Goal: Find specific fact: Find specific fact

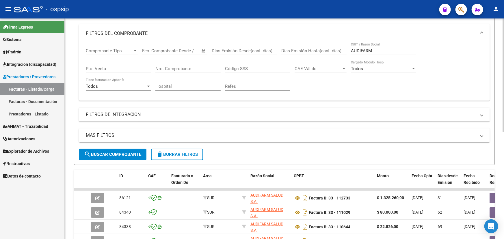
scroll to position [77, 0]
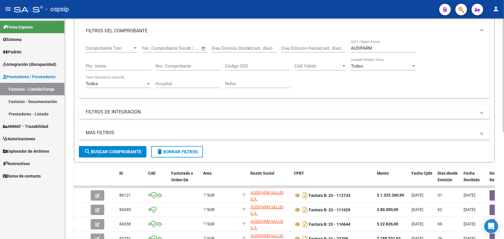
click at [361, 46] on input "AUDIFARM" at bounding box center [383, 48] width 65 height 5
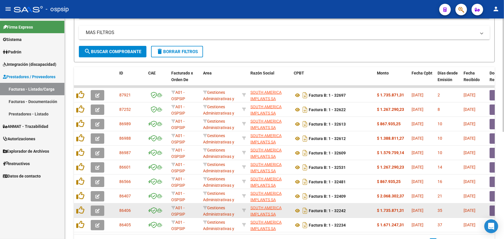
scroll to position [208, 0]
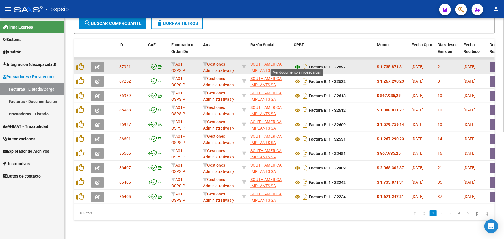
click at [298, 64] on icon at bounding box center [298, 67] width 8 height 7
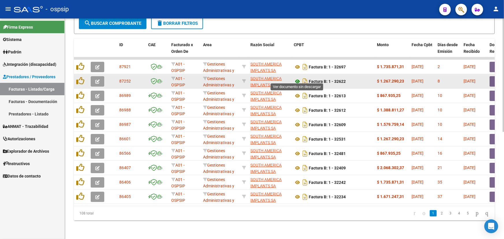
click at [297, 78] on icon at bounding box center [298, 81] width 8 height 7
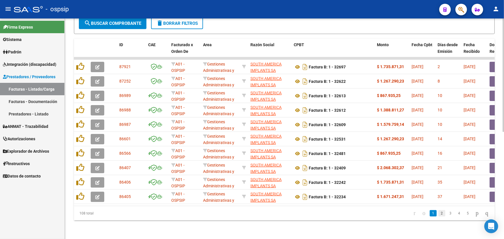
click at [439, 212] on link "2" at bounding box center [442, 213] width 7 height 6
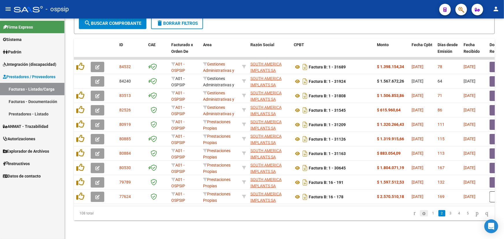
click at [422, 214] on icon "go to previous page" at bounding box center [424, 213] width 5 height 7
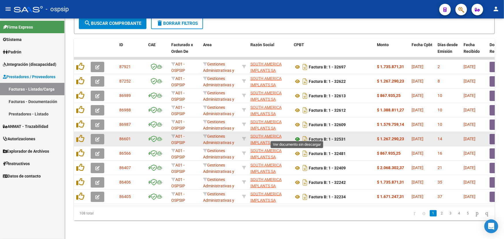
click at [296, 136] on icon at bounding box center [298, 139] width 8 height 7
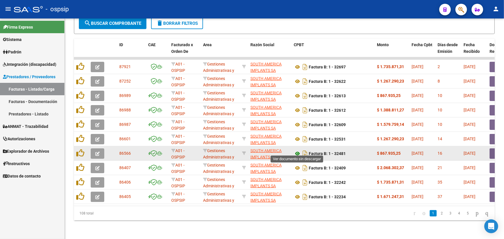
click at [299, 150] on icon at bounding box center [298, 153] width 8 height 7
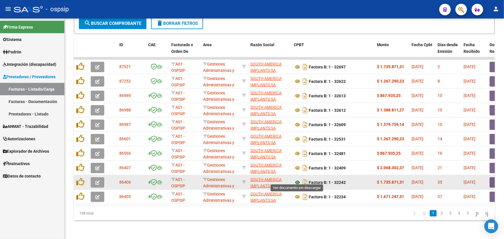
click at [298, 179] on icon at bounding box center [298, 182] width 8 height 7
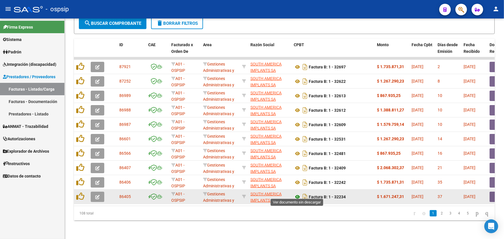
click at [297, 194] on icon at bounding box center [298, 197] width 8 height 7
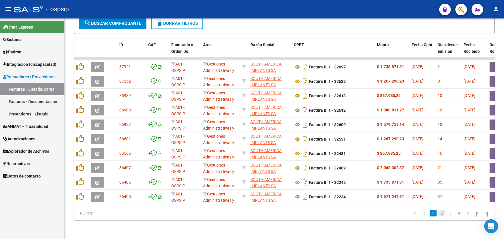
click at [439, 214] on link "2" at bounding box center [442, 213] width 7 height 6
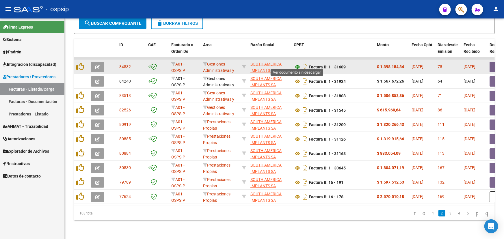
click at [296, 64] on icon at bounding box center [298, 67] width 8 height 7
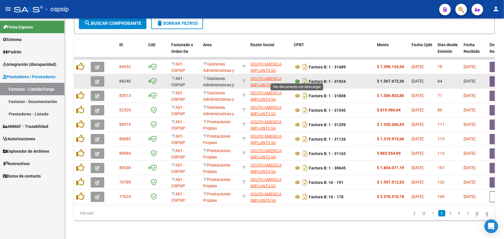
click at [295, 78] on icon at bounding box center [298, 81] width 8 height 7
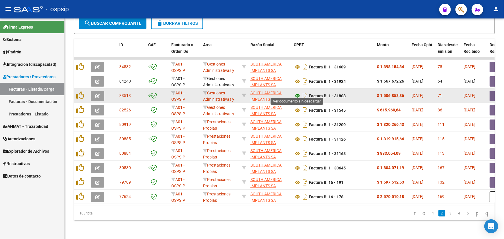
click at [298, 92] on icon at bounding box center [298, 95] width 8 height 7
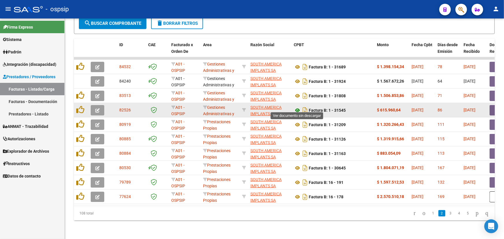
click at [298, 107] on icon at bounding box center [298, 110] width 8 height 7
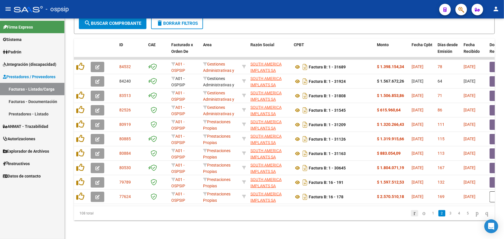
click at [413, 214] on icon "go to first page" at bounding box center [415, 213] width 4 height 7
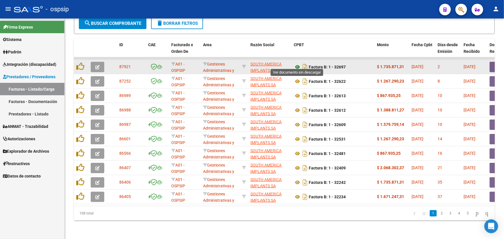
click at [298, 64] on icon at bounding box center [298, 67] width 8 height 7
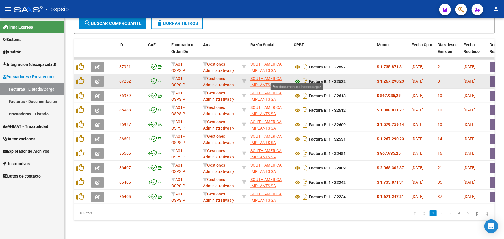
click at [298, 79] on icon at bounding box center [298, 81] width 8 height 7
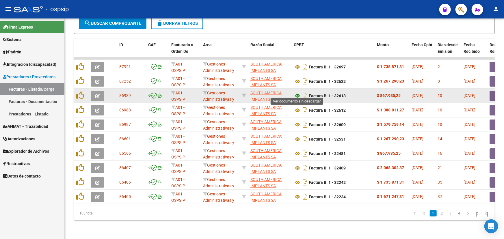
click at [296, 92] on icon at bounding box center [298, 95] width 8 height 7
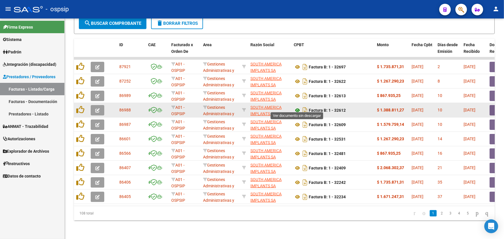
click at [298, 107] on icon at bounding box center [298, 110] width 8 height 7
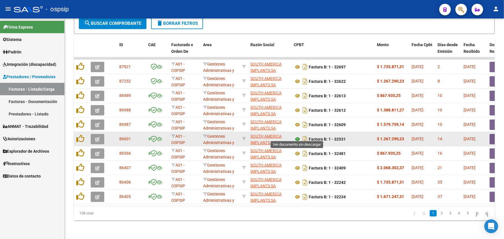
click at [298, 136] on icon at bounding box center [298, 139] width 8 height 7
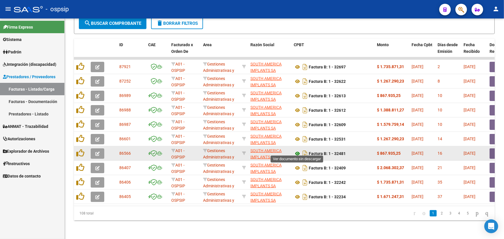
click at [297, 150] on icon at bounding box center [298, 153] width 8 height 7
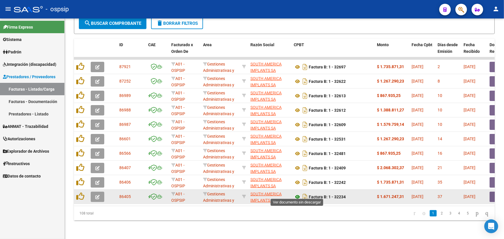
click at [296, 194] on icon at bounding box center [298, 197] width 8 height 7
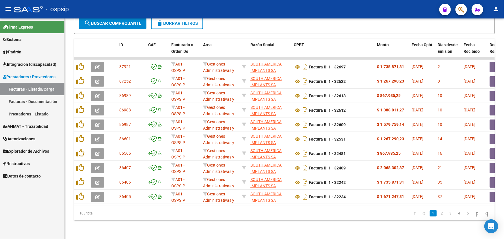
click at [439, 211] on link "2" at bounding box center [442, 213] width 7 height 6
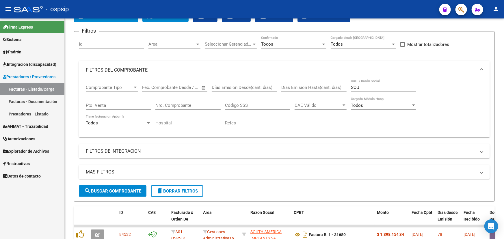
scroll to position [24, 0]
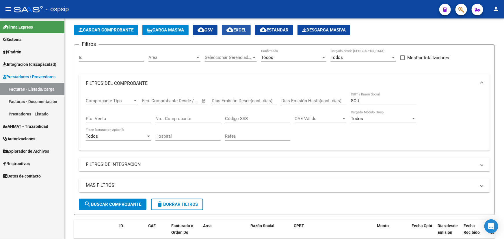
click at [246, 27] on span "cloud_download EXCEL" at bounding box center [236, 29] width 20 height 5
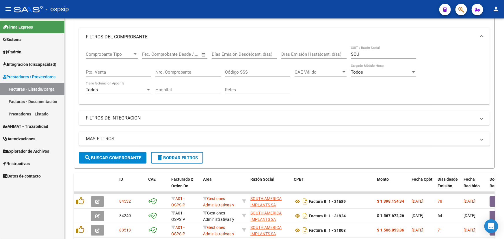
scroll to position [77, 0]
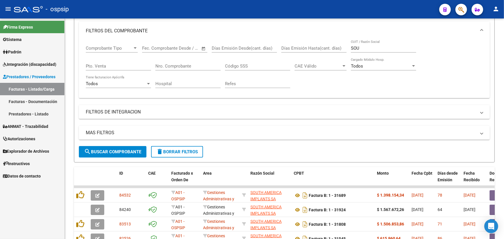
click at [365, 48] on input "SOU" at bounding box center [383, 48] width 65 height 5
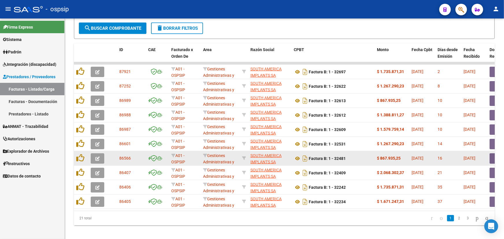
scroll to position [208, 0]
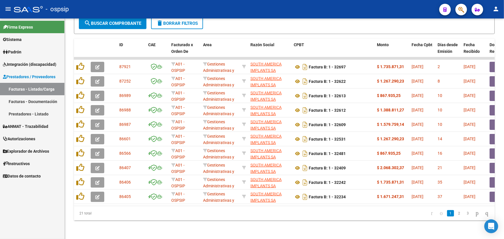
type input "SOUTH"
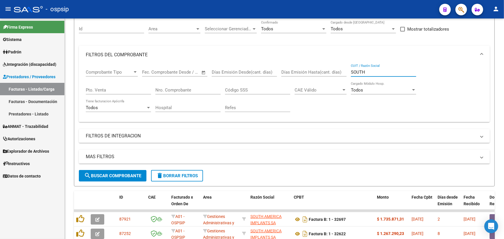
scroll to position [50, 0]
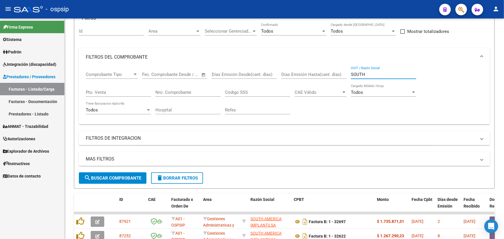
click at [174, 94] on div "Nro. Comprobante" at bounding box center [187, 90] width 65 height 12
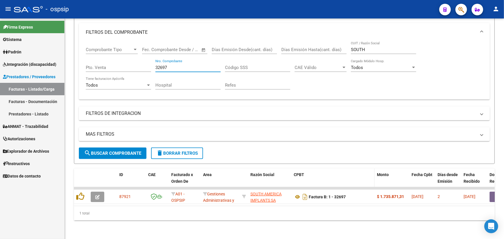
scroll to position [78, 0]
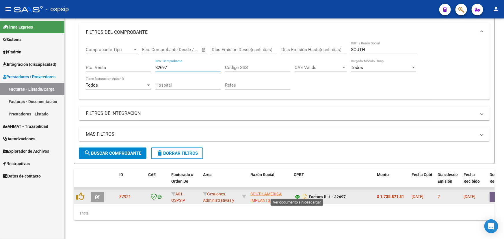
click at [297, 194] on icon at bounding box center [298, 197] width 8 height 7
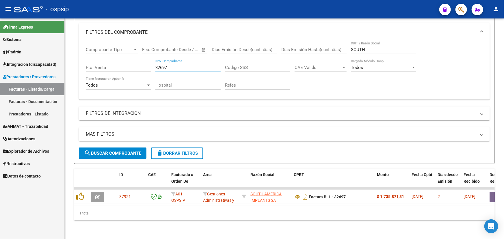
click at [162, 65] on input "32697" at bounding box center [187, 67] width 65 height 5
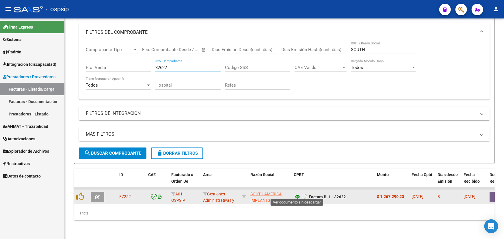
click at [296, 194] on icon at bounding box center [298, 197] width 8 height 7
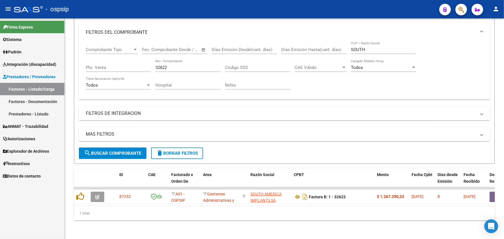
click at [164, 65] on input "32622" at bounding box center [187, 67] width 65 height 5
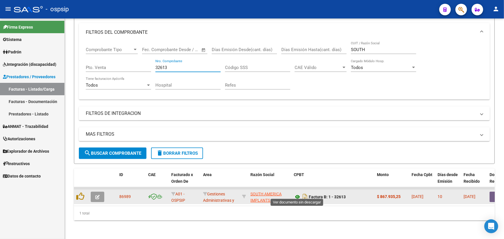
click at [295, 194] on icon at bounding box center [298, 197] width 8 height 7
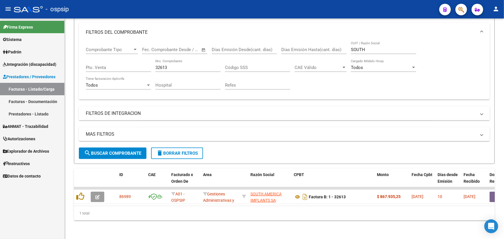
click at [170, 65] on input "32613" at bounding box center [187, 67] width 65 height 5
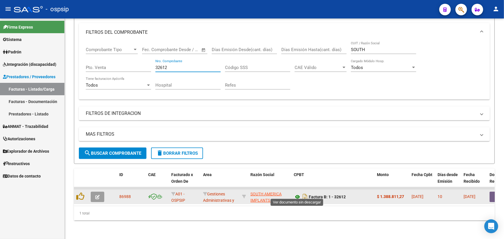
click at [300, 194] on icon at bounding box center [298, 197] width 8 height 7
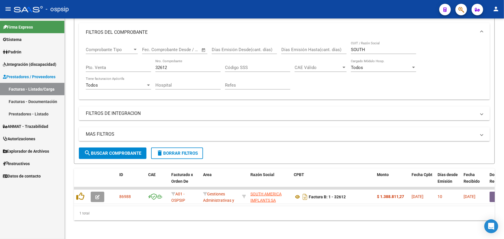
click at [161, 65] on input "32612" at bounding box center [187, 67] width 65 height 5
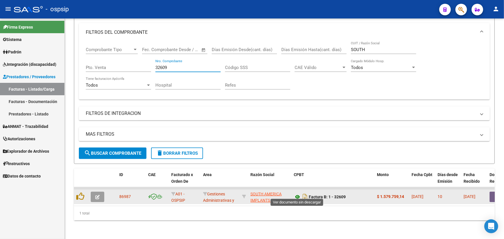
type input "32609"
click at [297, 194] on icon at bounding box center [298, 197] width 8 height 7
click at [492, 193] on button "button" at bounding box center [499, 197] width 18 height 10
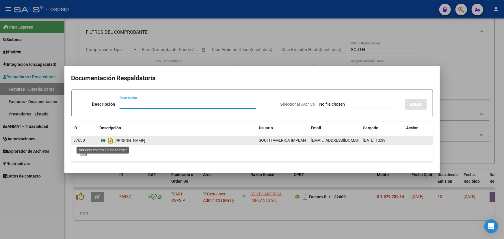
click at [101, 140] on icon at bounding box center [104, 140] width 8 height 7
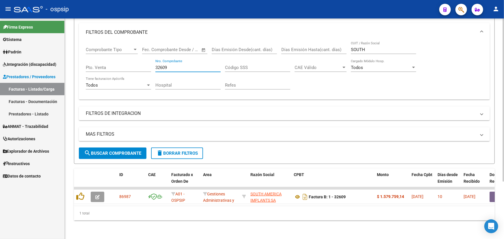
click at [163, 65] on input "32609" at bounding box center [187, 67] width 65 height 5
click at [162, 65] on input "32609" at bounding box center [187, 67] width 65 height 5
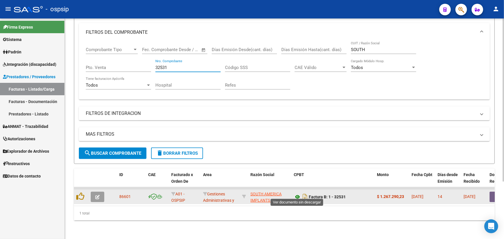
click at [298, 194] on icon at bounding box center [298, 197] width 8 height 7
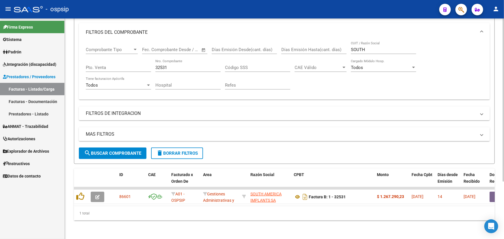
click at [161, 65] on input "32531" at bounding box center [187, 67] width 65 height 5
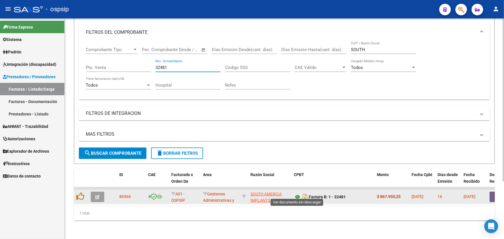
click at [296, 194] on icon at bounding box center [298, 197] width 8 height 7
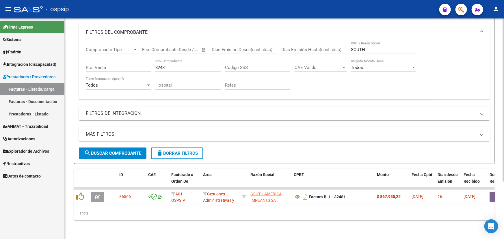
click at [165, 67] on div "32481 Nro. Comprobante" at bounding box center [187, 66] width 65 height 12
click at [164, 65] on input "32481" at bounding box center [187, 67] width 65 height 5
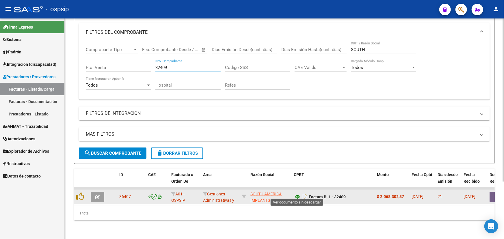
click at [296, 194] on icon at bounding box center [298, 197] width 8 height 7
click at [491, 192] on button "button" at bounding box center [499, 197] width 18 height 10
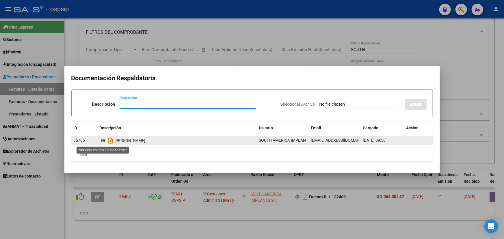
click at [103, 141] on icon at bounding box center [104, 140] width 8 height 7
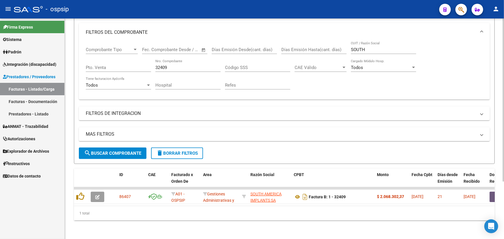
click at [168, 61] on div "32409 Nro. Comprobante" at bounding box center [187, 66] width 65 height 12
click at [168, 65] on input "32409" at bounding box center [187, 67] width 65 height 5
click at [166, 65] on input "32409" at bounding box center [187, 67] width 65 height 5
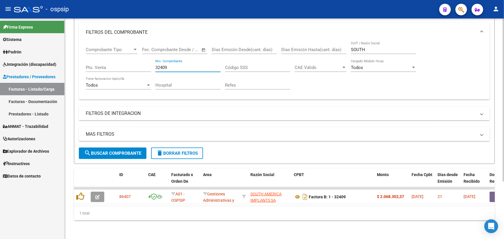
click at [165, 65] on input "32409" at bounding box center [187, 67] width 65 height 5
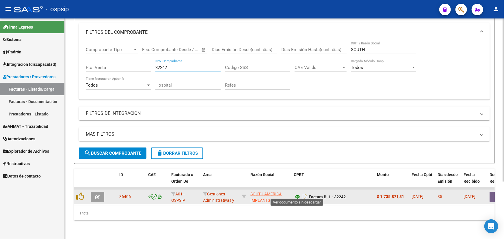
click at [297, 194] on icon at bounding box center [298, 197] width 8 height 7
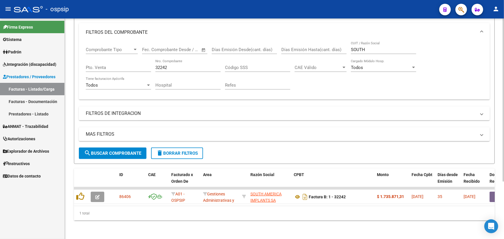
click at [164, 65] on input "32242" at bounding box center [187, 67] width 65 height 5
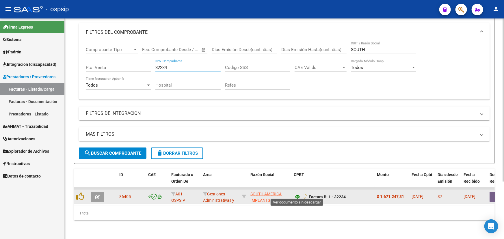
click at [298, 194] on icon at bounding box center [298, 197] width 8 height 7
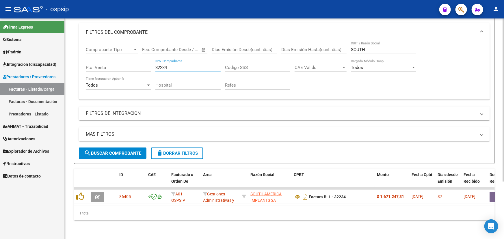
click at [161, 65] on input "32234" at bounding box center [187, 67] width 65 height 5
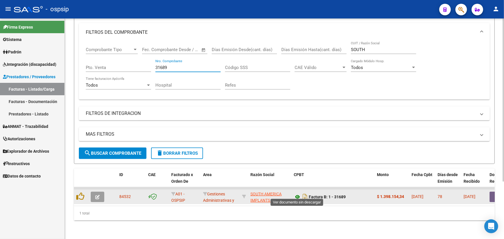
click at [298, 194] on icon at bounding box center [298, 197] width 8 height 7
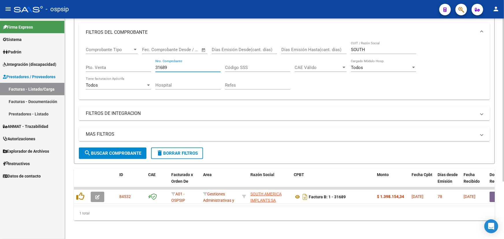
click at [166, 65] on input "31689" at bounding box center [187, 67] width 65 height 5
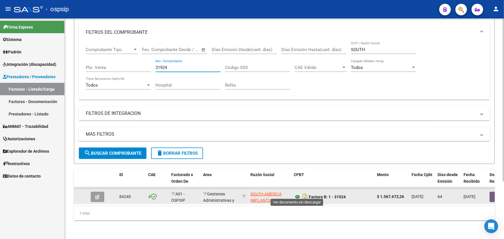
click at [295, 194] on icon at bounding box center [298, 197] width 8 height 7
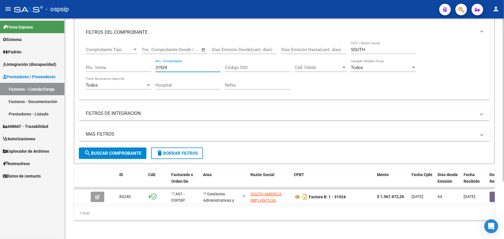
click at [162, 65] on input "31924" at bounding box center [187, 67] width 65 height 5
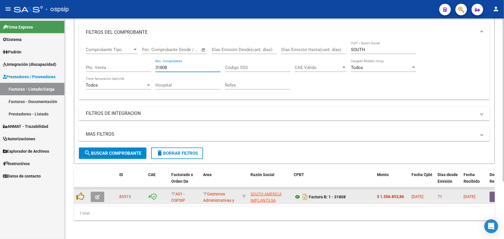
click at [296, 194] on icon at bounding box center [298, 197] width 8 height 7
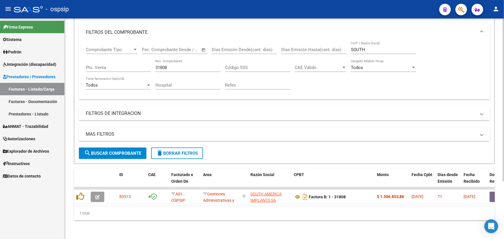
click at [162, 65] on input "31808" at bounding box center [187, 67] width 65 height 5
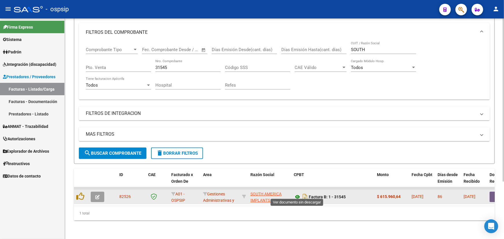
click at [298, 194] on icon at bounding box center [298, 197] width 8 height 7
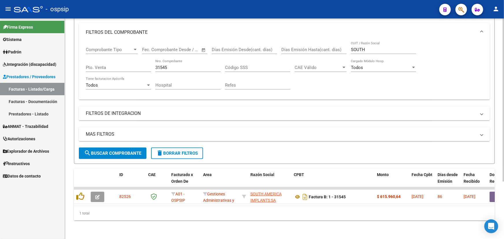
click at [164, 65] on input "31545" at bounding box center [187, 67] width 65 height 5
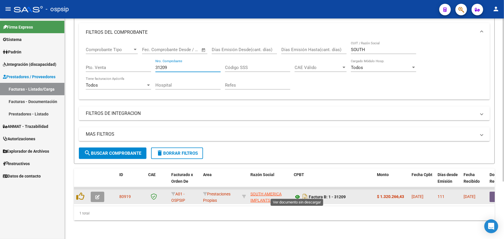
click at [296, 194] on icon at bounding box center [298, 197] width 8 height 7
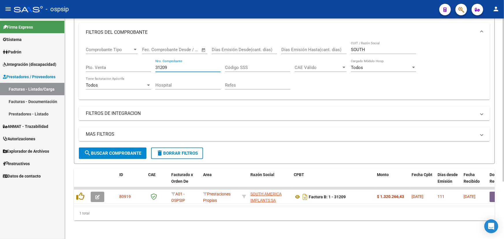
click at [165, 65] on input "31209" at bounding box center [187, 67] width 65 height 5
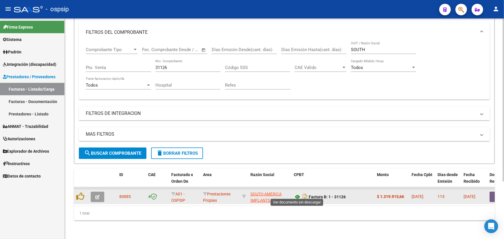
click at [297, 194] on icon at bounding box center [298, 197] width 8 height 7
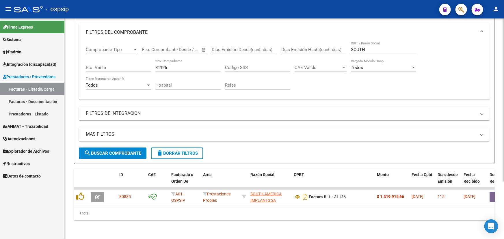
click at [167, 65] on input "31126" at bounding box center [187, 67] width 65 height 5
click at [165, 65] on input "31126" at bounding box center [187, 67] width 65 height 5
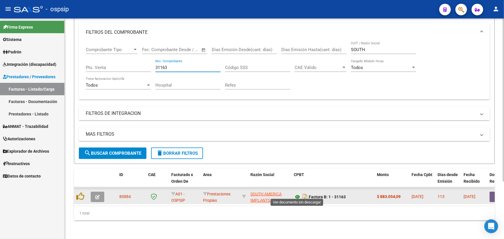
click at [295, 195] on icon at bounding box center [298, 197] width 8 height 7
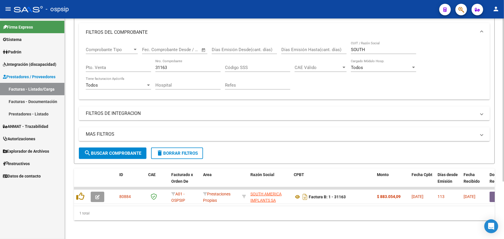
click at [168, 65] on input "31163" at bounding box center [187, 67] width 65 height 5
click at [159, 65] on input "31163" at bounding box center [187, 67] width 65 height 5
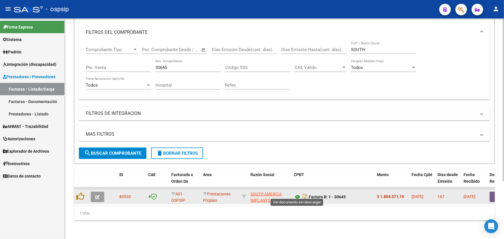
click at [297, 194] on icon at bounding box center [298, 197] width 8 height 7
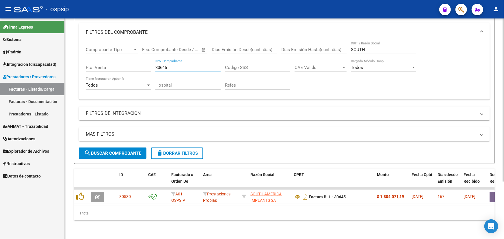
click at [161, 65] on input "30645" at bounding box center [187, 67] width 65 height 5
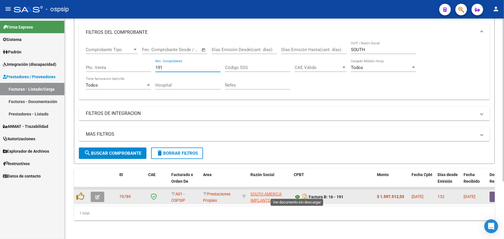
click at [299, 194] on icon at bounding box center [298, 197] width 8 height 7
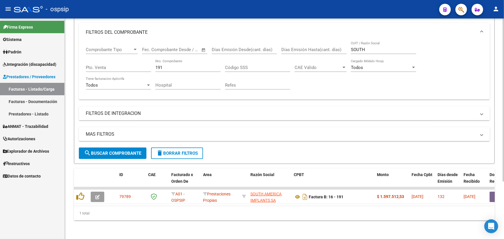
click at [157, 60] on div "191 Nro. Comprobante" at bounding box center [187, 66] width 65 height 12
click at [157, 65] on input "191" at bounding box center [187, 67] width 65 height 5
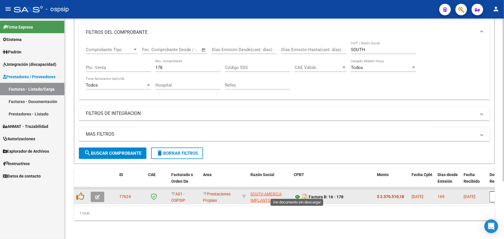
click at [294, 194] on icon at bounding box center [298, 197] width 8 height 7
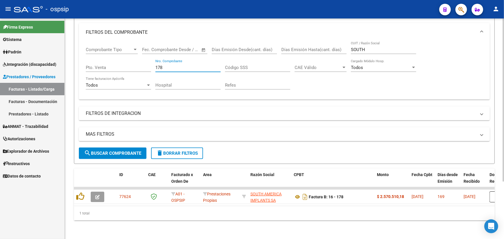
click at [158, 65] on input "178" at bounding box center [187, 67] width 65 height 5
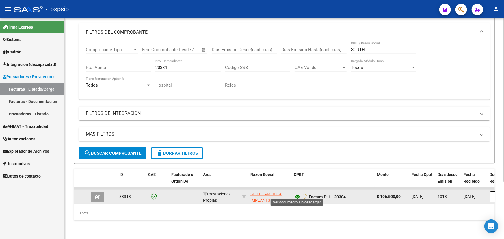
click at [296, 195] on icon at bounding box center [298, 197] width 8 height 7
click at [298, 195] on icon at bounding box center [298, 197] width 8 height 7
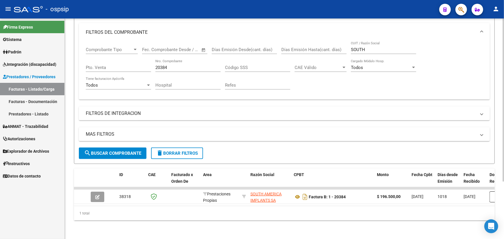
click at [161, 65] on input "20384" at bounding box center [187, 67] width 65 height 5
type input "326"
type input "7"
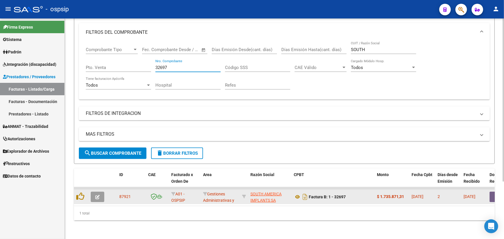
type input "32697"
click at [491, 194] on button "button" at bounding box center [499, 197] width 18 height 10
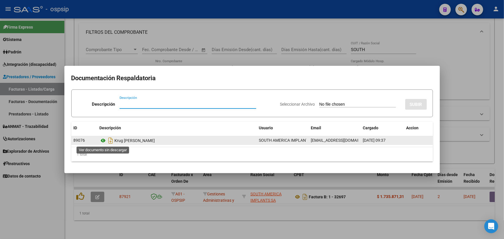
click at [102, 141] on icon at bounding box center [104, 140] width 8 height 7
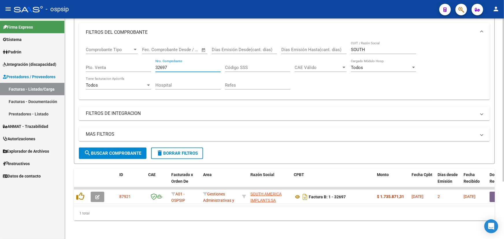
click at [162, 65] on input "32697" at bounding box center [187, 67] width 65 height 5
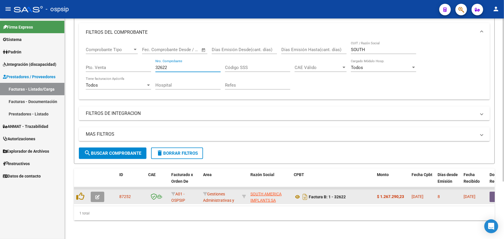
click at [491, 192] on button "button" at bounding box center [499, 197] width 18 height 10
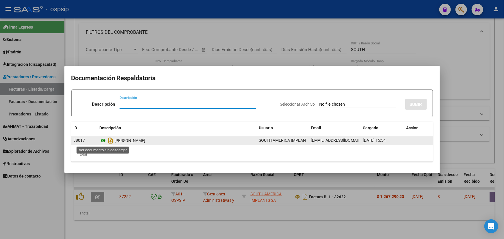
click at [101, 141] on icon at bounding box center [104, 140] width 8 height 7
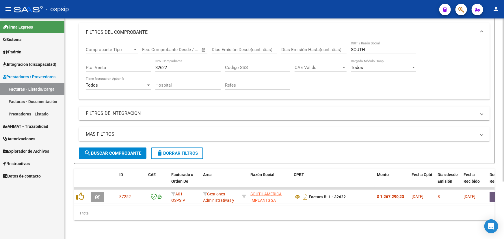
click at [155, 62] on div "Comprobante Tipo Comprobante Tipo Start date – End date Fec. Comprobante Desde …" at bounding box center [284, 68] width 397 height 53
click at [162, 65] on input "32622" at bounding box center [187, 67] width 65 height 5
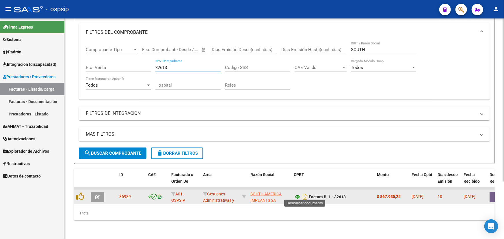
type input "32613"
click at [298, 194] on icon at bounding box center [298, 197] width 8 height 7
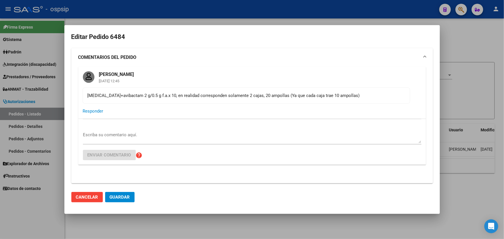
scroll to position [210, 0]
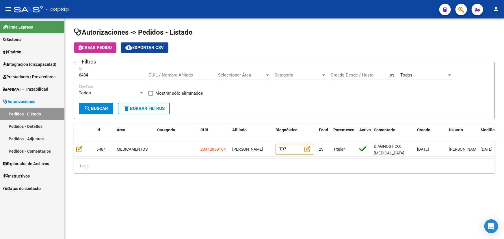
click at [83, 73] on input "6484" at bounding box center [111, 75] width 65 height 5
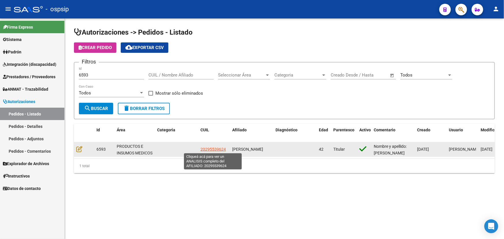
drag, startPoint x: 197, startPoint y: 148, endPoint x: 208, endPoint y: 146, distance: 11.1
click at [223, 148] on div "6593 PRODUCTOS E INSUMOS MEDICOS 20295539624 [PERSON_NAME][STREET_ADDRESS] Titu…" at bounding box center [351, 149] width 555 height 14
drag, startPoint x: 199, startPoint y: 147, endPoint x: 230, endPoint y: 148, distance: 30.7
click at [230, 148] on div "6593 PRODUCTOS E INSUMOS MEDICOS 20295539624 [PERSON_NAME][STREET_ADDRESS] Titu…" at bounding box center [351, 149] width 555 height 14
copy span "20295539624"
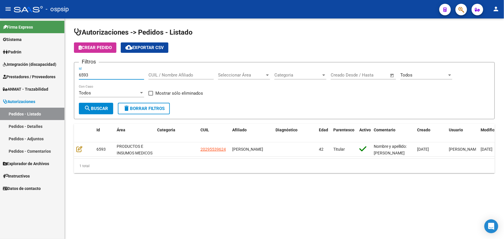
click at [86, 74] on input "6593" at bounding box center [111, 75] width 65 height 5
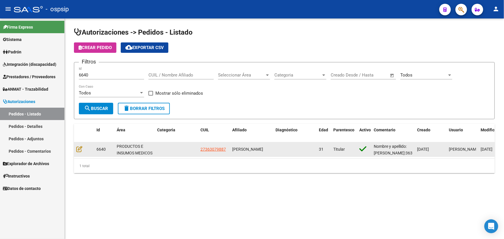
scroll to position [1, 0]
drag, startPoint x: 232, startPoint y: 146, endPoint x: 252, endPoint y: 153, distance: 21.0
click at [252, 153] on div "[PERSON_NAME]" at bounding box center [251, 149] width 39 height 7
drag, startPoint x: 199, startPoint y: 148, endPoint x: 225, endPoint y: 149, distance: 26.0
click at [225, 149] on datatable-body-cell "27363079887" at bounding box center [214, 149] width 32 height 14
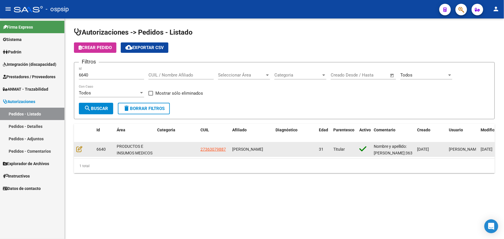
copy span "27363079887"
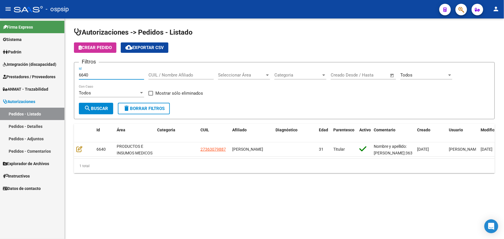
click at [81, 77] on input "6640" at bounding box center [111, 75] width 65 height 5
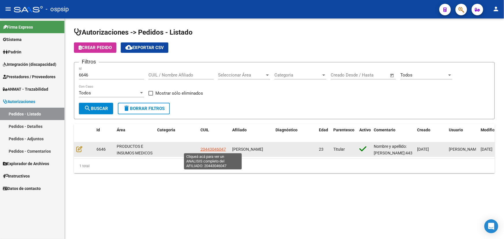
drag, startPoint x: 199, startPoint y: 149, endPoint x: 226, endPoint y: 150, distance: 27.2
click at [226, 150] on datatable-body-cell "20443046047" at bounding box center [214, 149] width 32 height 14
copy span "20443046047"
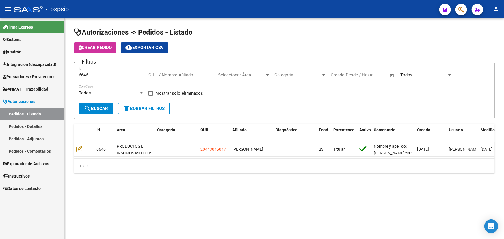
click at [87, 74] on input "6646" at bounding box center [111, 75] width 65 height 5
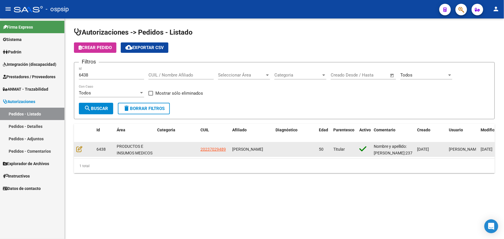
drag, startPoint x: 199, startPoint y: 149, endPoint x: 227, endPoint y: 149, distance: 28.3
click at [227, 149] on datatable-body-cell "20237029489" at bounding box center [214, 149] width 32 height 14
copy span "20237029489"
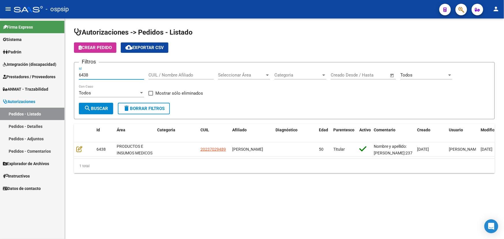
click at [87, 75] on input "6438" at bounding box center [111, 75] width 65 height 5
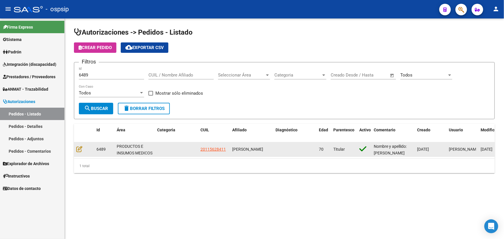
drag, startPoint x: 198, startPoint y: 149, endPoint x: 225, endPoint y: 150, distance: 26.9
click at [225, 150] on datatable-body-cell "20115628411" at bounding box center [214, 149] width 32 height 14
copy span "20115628411"
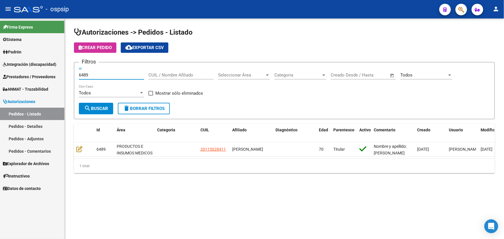
click at [82, 75] on input "6489" at bounding box center [111, 75] width 65 height 5
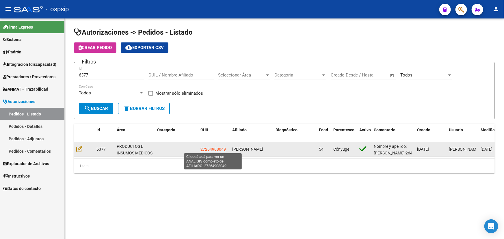
drag, startPoint x: 197, startPoint y: 147, endPoint x: 224, endPoint y: 147, distance: 27.2
click at [224, 147] on div "6377 PRODUCTOS E INSUMOS MEDICOS 27264908049 [PERSON_NAME] 54 Cónyuge Nombre y …" at bounding box center [351, 149] width 555 height 14
drag, startPoint x: 200, startPoint y: 148, endPoint x: 226, endPoint y: 150, distance: 26.6
click at [226, 150] on datatable-body-cell "27264908049" at bounding box center [214, 149] width 32 height 14
copy span "27264908049"
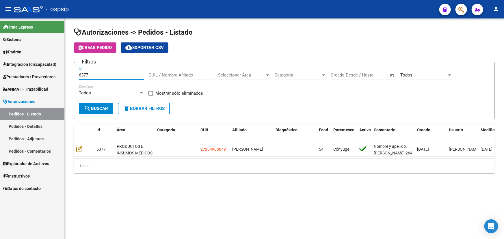
click at [84, 74] on input "6377" at bounding box center [111, 75] width 65 height 5
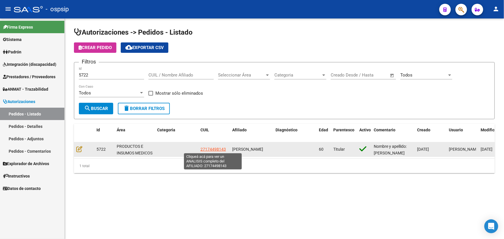
drag, startPoint x: 199, startPoint y: 150, endPoint x: 225, endPoint y: 149, distance: 26.0
click at [225, 149] on datatable-body-cell "27174498143" at bounding box center [214, 149] width 32 height 14
copy span "27174498143"
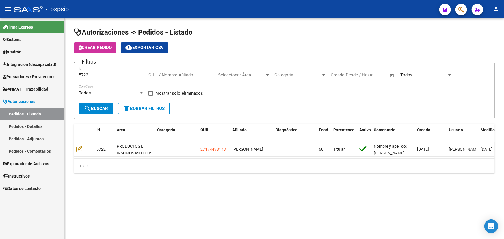
click at [86, 76] on input "5722" at bounding box center [111, 75] width 65 height 5
type input "5608"
